Goal: Transaction & Acquisition: Register for event/course

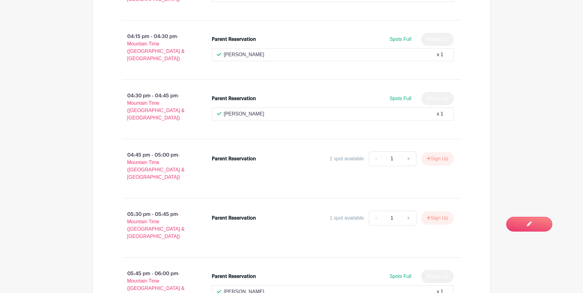
scroll to position [4436, 0]
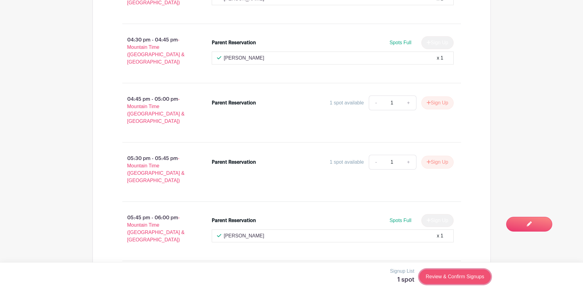
click at [461, 278] on link "Review & Confirm Signups" at bounding box center [454, 276] width 71 height 15
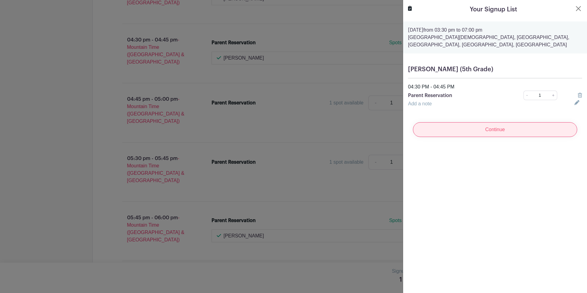
click at [490, 122] on input "Continue" at bounding box center [495, 129] width 164 height 15
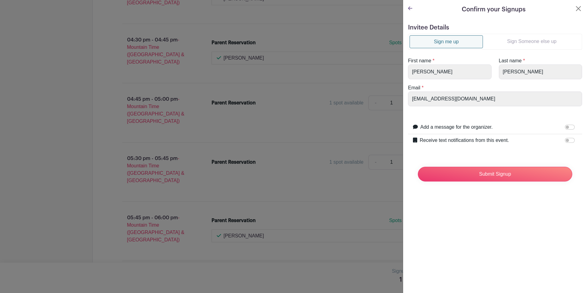
click at [536, 38] on link "Sign Someone else up" at bounding box center [532, 41] width 98 height 12
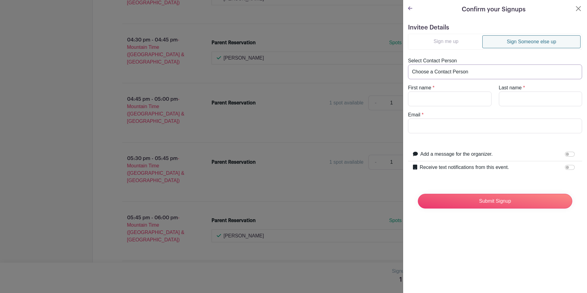
click at [446, 71] on select "Choose a Contact Person [PERSON_NAME] ([EMAIL_ADDRESS][DOMAIN_NAME]) [PERSON_NA…" at bounding box center [495, 71] width 174 height 15
select select "[EMAIL_ADDRESS][DOMAIN_NAME]"
click at [408, 64] on select "Choose a Contact Person [PERSON_NAME] ([EMAIL_ADDRESS][DOMAIN_NAME]) [PERSON_NA…" at bounding box center [495, 71] width 174 height 15
type input "[PERSON_NAME]"
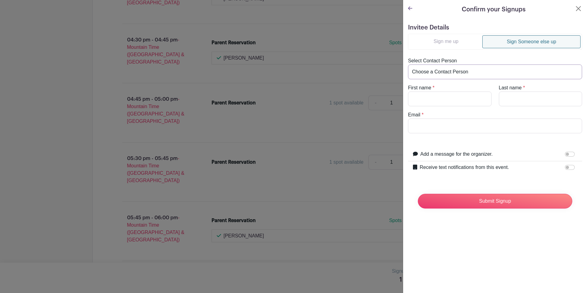
type input "[EMAIL_ADDRESS][DOMAIN_NAME]"
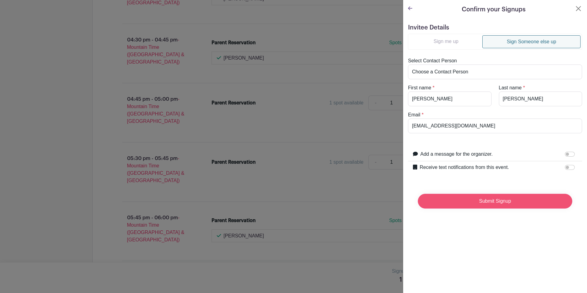
click at [493, 201] on input "Submit Signup" at bounding box center [495, 201] width 154 height 15
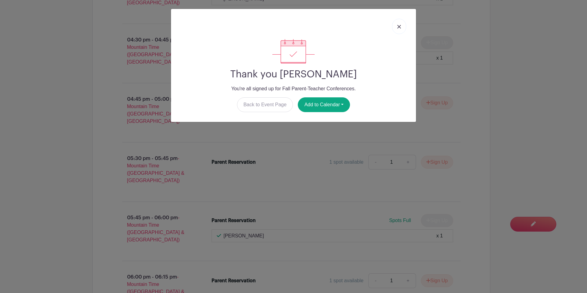
click at [398, 26] on img at bounding box center [399, 27] width 4 height 4
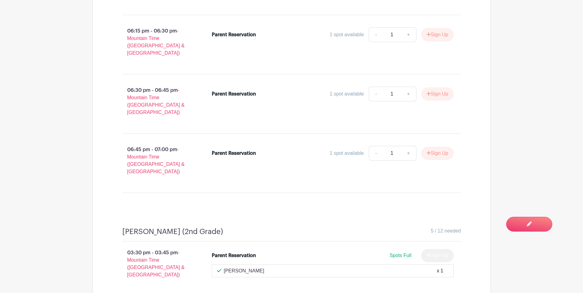
scroll to position [2492, 0]
